Goal: Check status: Check status

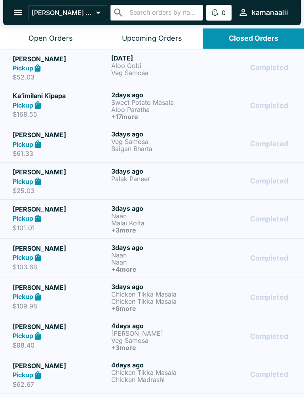
click at [154, 35] on div "Upcoming Orders" at bounding box center [152, 38] width 60 height 9
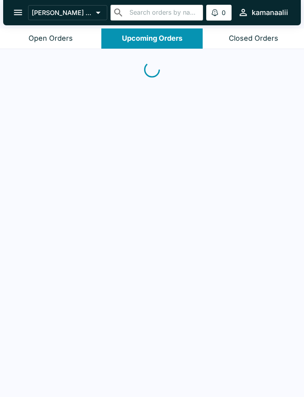
click at [43, 36] on div "Open Orders" at bounding box center [50, 38] width 44 height 9
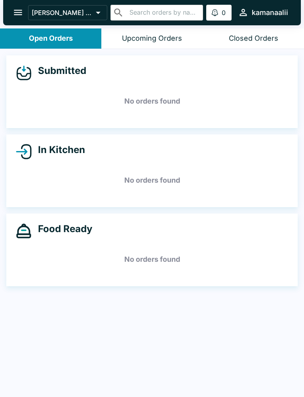
click at [155, 39] on div "Upcoming Orders" at bounding box center [152, 38] width 60 height 9
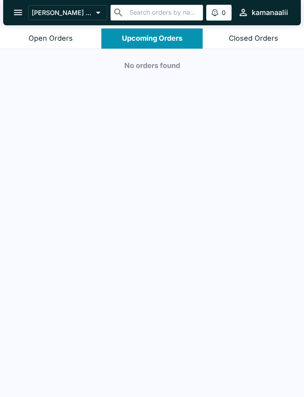
click at [272, 40] on div "Closed Orders" at bounding box center [253, 38] width 49 height 9
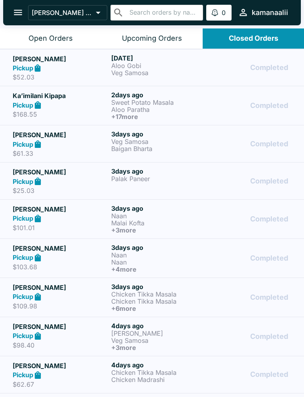
click at [143, 33] on button "Upcoming Orders" at bounding box center [151, 38] width 101 height 20
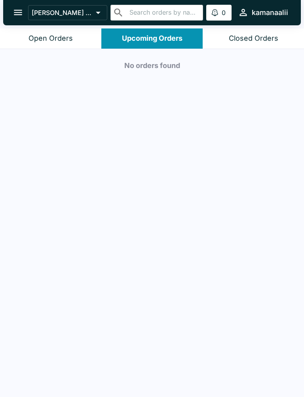
click at [45, 39] on div "Open Orders" at bounding box center [50, 38] width 44 height 9
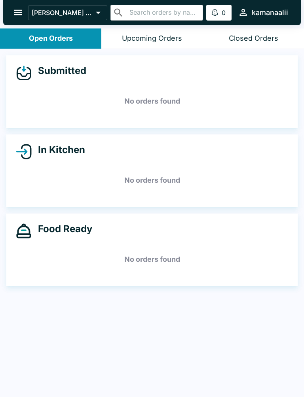
click at [149, 39] on div "Upcoming Orders" at bounding box center [152, 38] width 60 height 9
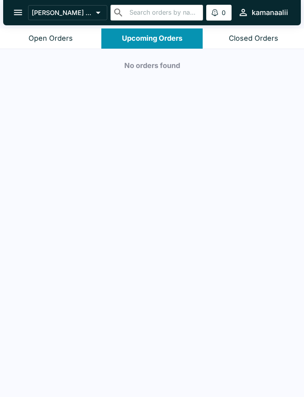
click at [242, 38] on div "Closed Orders" at bounding box center [253, 38] width 49 height 9
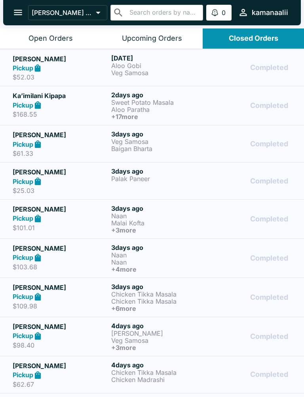
click at [153, 79] on div "[DATE] Aloo Gobi Veg Samosa" at bounding box center [158, 67] width 95 height 27
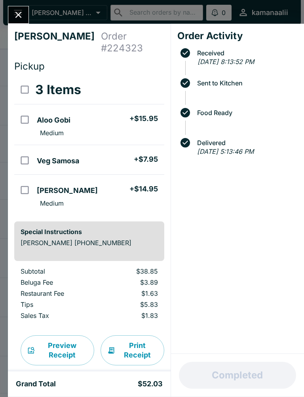
click at [17, 13] on icon "Close" at bounding box center [18, 15] width 6 height 6
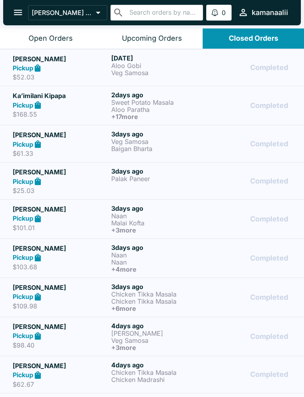
click at [260, 6] on button "kamanaalii" at bounding box center [262, 12] width 57 height 17
click at [246, 9] on div at bounding box center [152, 198] width 304 height 397
click at [258, 11] on div "kamanaalii" at bounding box center [269, 12] width 36 height 9
click at [256, 11] on div at bounding box center [152, 198] width 304 height 397
click at [41, 65] on icon at bounding box center [37, 68] width 9 height 9
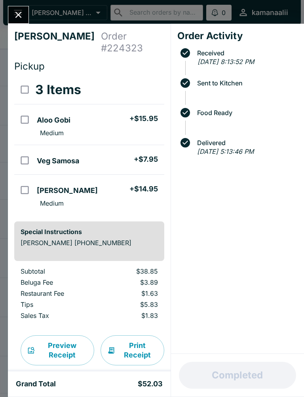
click at [22, 17] on icon "Close" at bounding box center [18, 14] width 11 height 11
